Goal: Information Seeking & Learning: Learn about a topic

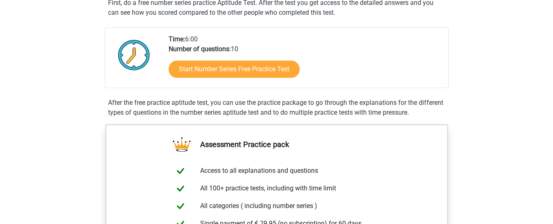
scroll to position [164, 0]
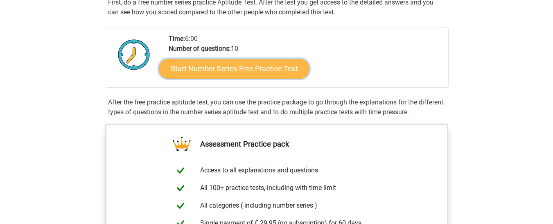
click at [178, 74] on link "Start Number Series Free Practice Test" at bounding box center [234, 69] width 151 height 20
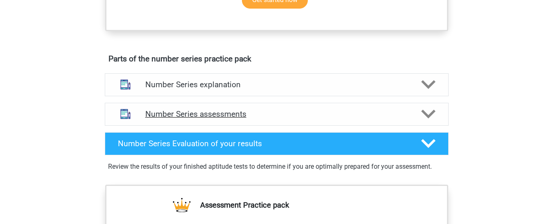
scroll to position [450, 0]
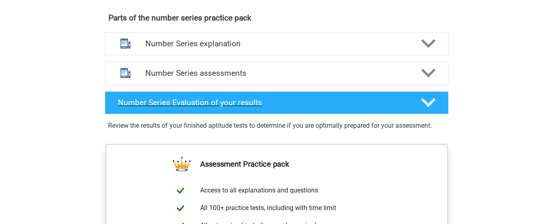
click at [335, 113] on div "Number Series Evaluation of your results" at bounding box center [277, 102] width 344 height 23
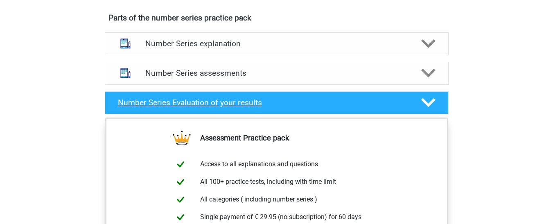
click at [334, 112] on div "Number Series Evaluation of your results" at bounding box center [277, 102] width 344 height 23
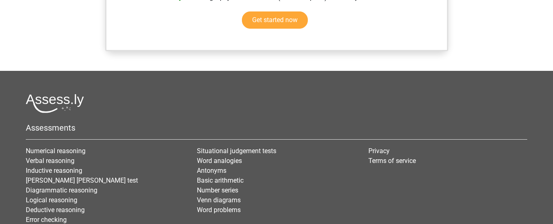
scroll to position [759, 0]
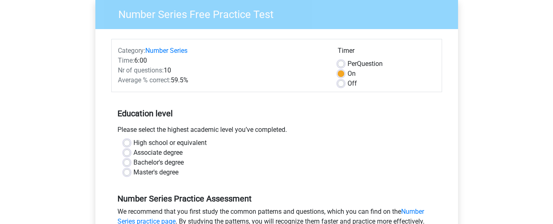
scroll to position [82, 0]
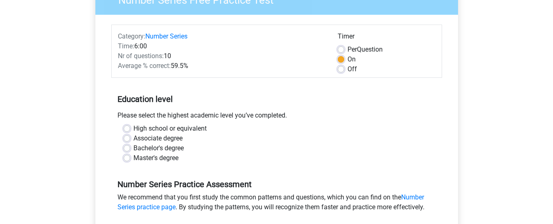
click at [131, 148] on div "Bachelor's degree" at bounding box center [277, 148] width 306 height 10
click at [133, 148] on label "Bachelor's degree" at bounding box center [158, 148] width 50 height 10
click at [130, 148] on input "Bachelor's degree" at bounding box center [127, 147] width 7 height 8
radio input "true"
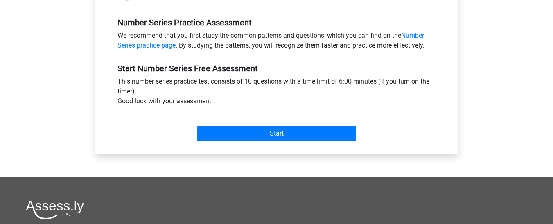
scroll to position [246, 0]
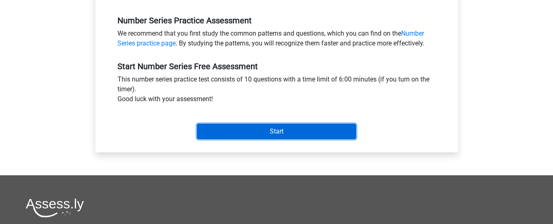
click at [230, 129] on input "Start" at bounding box center [276, 132] width 159 height 16
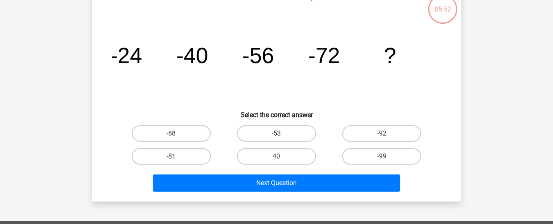
scroll to position [41, 0]
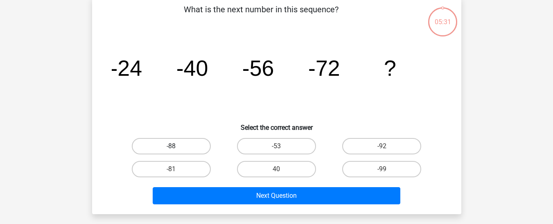
click at [157, 150] on label "-88" at bounding box center [171, 146] width 79 height 16
click at [171, 150] on input "-88" at bounding box center [173, 148] width 5 height 5
radio input "true"
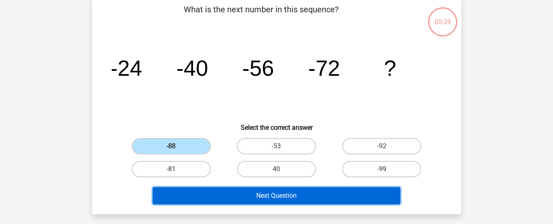
click at [214, 198] on button "Next Question" at bounding box center [277, 195] width 248 height 17
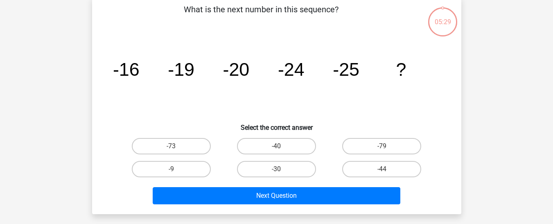
scroll to position [38, 0]
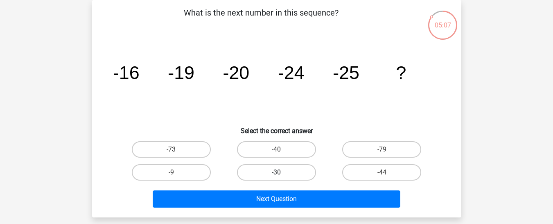
click at [274, 176] on label "-30" at bounding box center [276, 172] width 79 height 16
click at [276, 176] on input "-30" at bounding box center [278, 174] width 5 height 5
radio input "true"
click at [275, 209] on div "Next Question" at bounding box center [277, 200] width 316 height 20
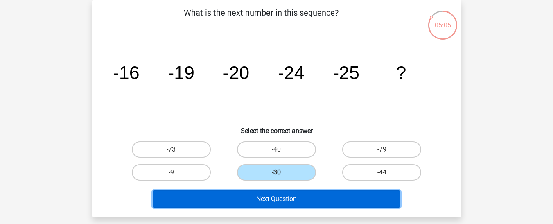
click at [275, 204] on button "Next Question" at bounding box center [277, 198] width 248 height 17
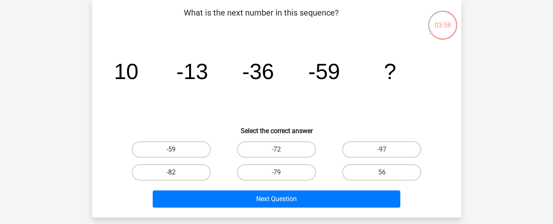
click at [181, 174] on label "-82" at bounding box center [171, 172] width 79 height 16
click at [176, 174] on input "-82" at bounding box center [173, 174] width 5 height 5
radio input "true"
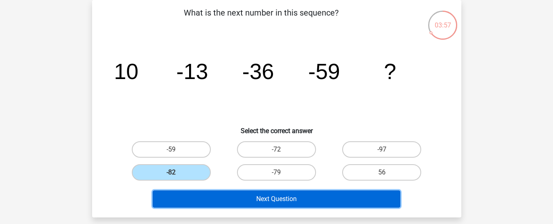
click at [217, 197] on button "Next Question" at bounding box center [277, 198] width 248 height 17
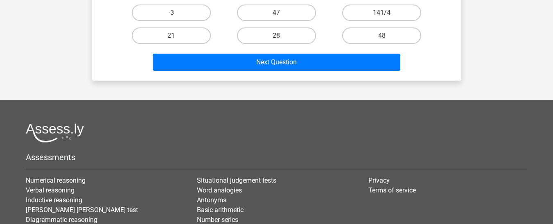
scroll to position [70, 0]
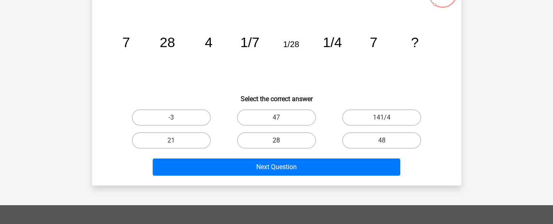
click at [270, 137] on label "28" at bounding box center [276, 140] width 79 height 16
click at [276, 140] on input "28" at bounding box center [278, 142] width 5 height 5
radio input "true"
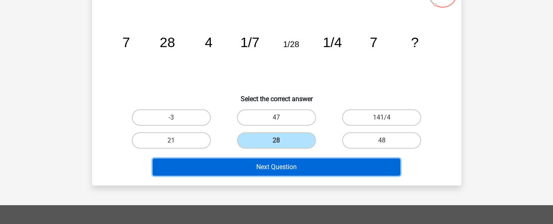
click at [265, 165] on button "Next Question" at bounding box center [277, 166] width 248 height 17
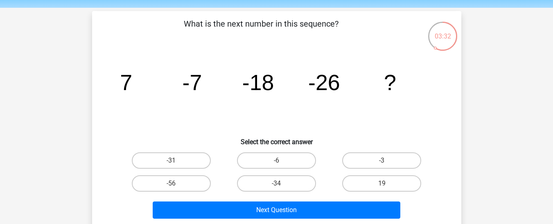
scroll to position [41, 0]
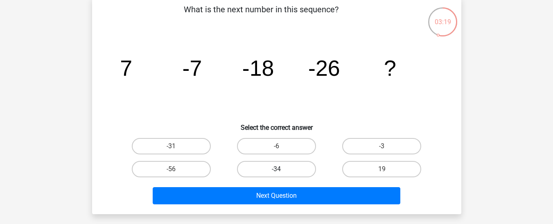
click at [295, 165] on label "-34" at bounding box center [276, 169] width 79 height 16
click at [282, 169] on input "-34" at bounding box center [278, 171] width 5 height 5
radio input "true"
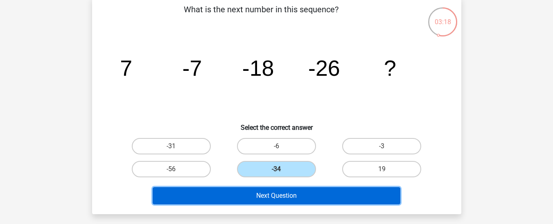
click at [299, 203] on button "Next Question" at bounding box center [277, 195] width 248 height 17
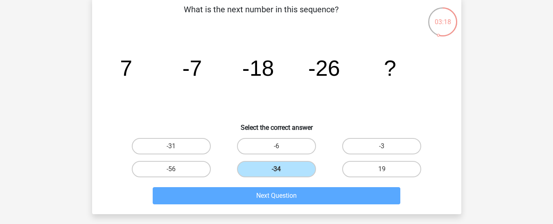
scroll to position [38, 0]
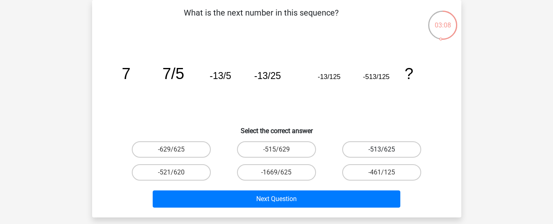
click at [381, 147] on label "-513/625" at bounding box center [381, 149] width 79 height 16
click at [382, 149] on input "-513/625" at bounding box center [384, 151] width 5 height 5
radio input "true"
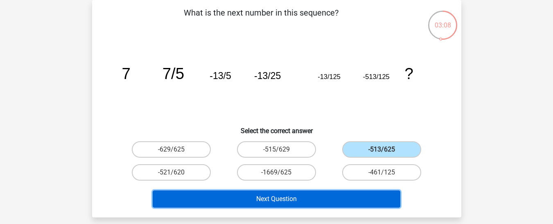
click at [337, 197] on button "Next Question" at bounding box center [277, 198] width 248 height 17
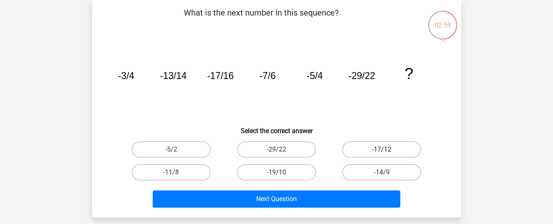
click at [396, 153] on label "-17/12" at bounding box center [381, 149] width 79 height 16
click at [387, 153] on input "-17/12" at bounding box center [384, 151] width 5 height 5
radio input "true"
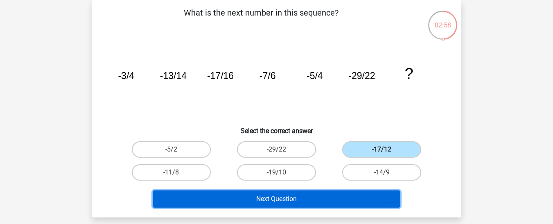
click at [374, 201] on button "Next Question" at bounding box center [277, 198] width 248 height 17
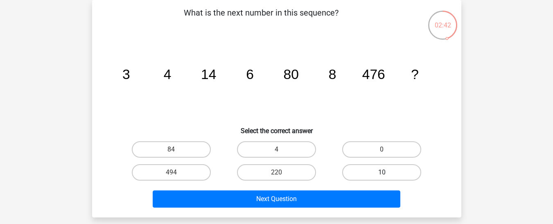
click at [357, 168] on label "10" at bounding box center [381, 172] width 79 height 16
click at [382, 172] on input "10" at bounding box center [384, 174] width 5 height 5
radio input "true"
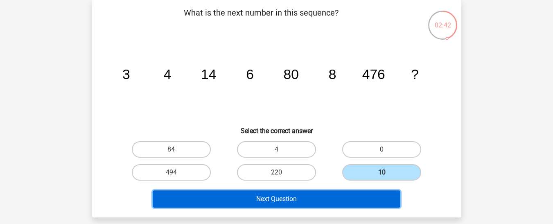
click at [340, 204] on button "Next Question" at bounding box center [277, 198] width 248 height 17
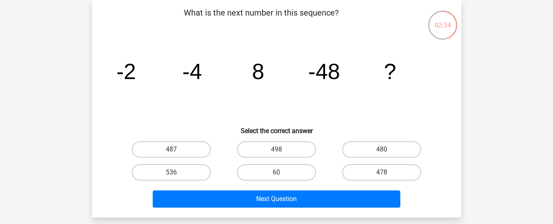
click at [281, 174] on input "60" at bounding box center [278, 174] width 5 height 5
radio input "true"
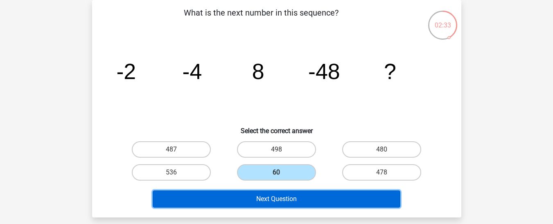
click at [279, 200] on button "Next Question" at bounding box center [277, 198] width 248 height 17
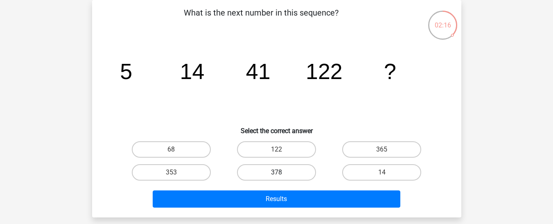
click at [257, 176] on label "378" at bounding box center [276, 172] width 79 height 16
click at [276, 176] on input "378" at bounding box center [278, 174] width 5 height 5
radio input "true"
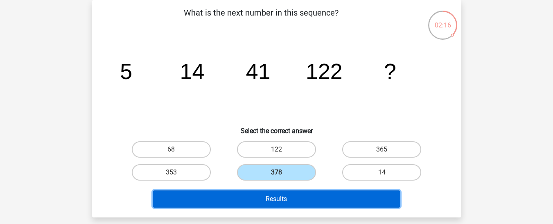
click at [271, 196] on button "Results" at bounding box center [277, 198] width 248 height 17
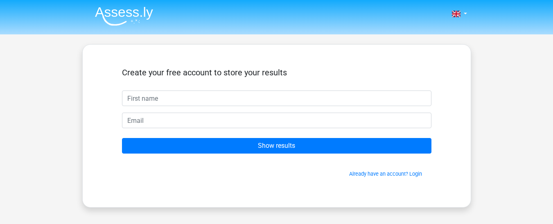
scroll to position [41, 0]
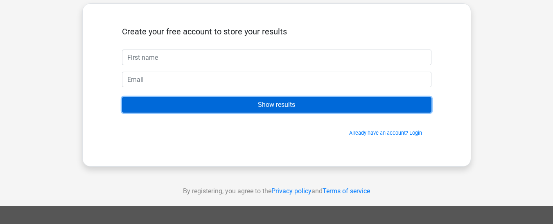
click at [237, 111] on input "Show results" at bounding box center [277, 105] width 310 height 16
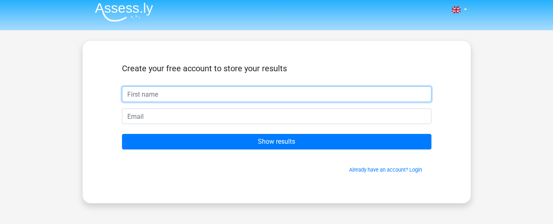
scroll to position [0, 0]
